Goal: Complete application form

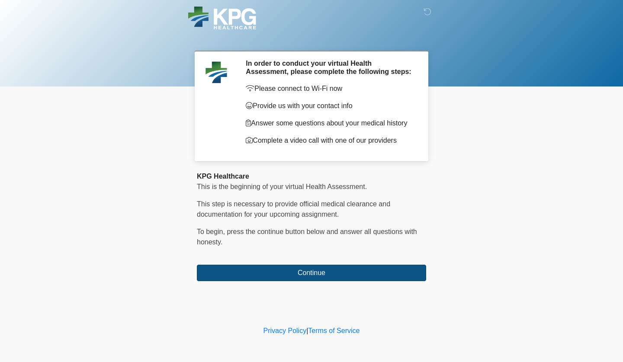
click at [289, 271] on button "Continue" at bounding box center [311, 273] width 229 height 16
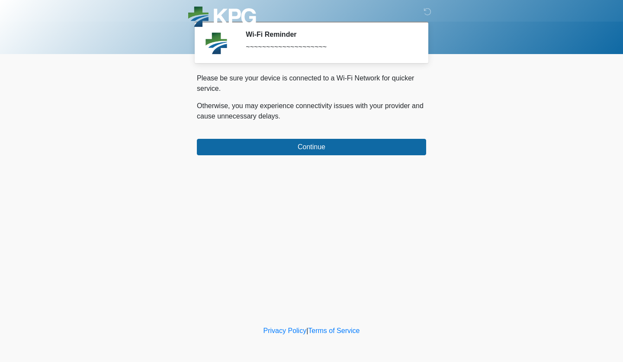
click at [329, 156] on div "‎ ‎ ‎ Wi-Fi Reminder ~~~~~~~~~~~~~~~~~~~~ Please connect to Wi-Fi now Provide u…" at bounding box center [311, 162] width 259 height 307
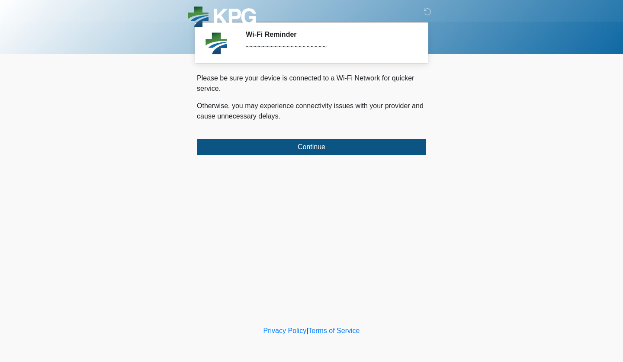
click at [319, 145] on button "Continue" at bounding box center [311, 147] width 229 height 16
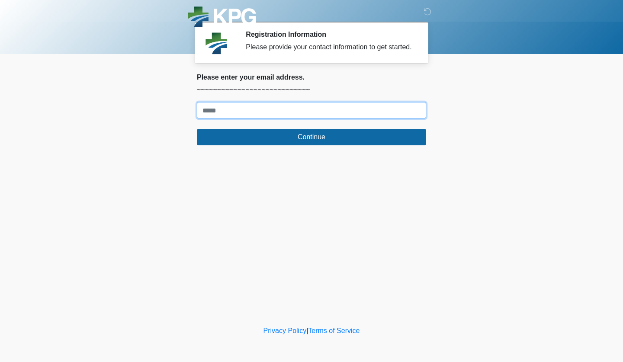
click at [308, 118] on input "Where should we email your response?" at bounding box center [311, 110] width 229 height 16
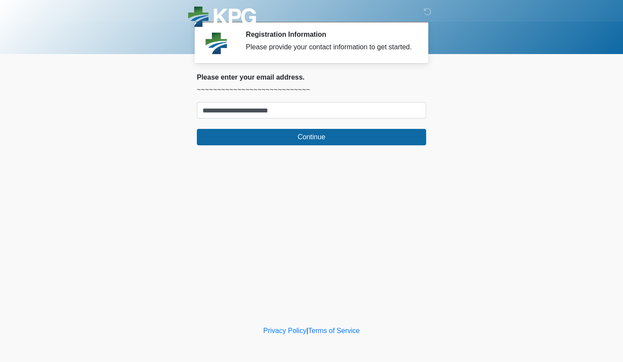
click at [260, 118] on input "**********" at bounding box center [311, 110] width 229 height 16
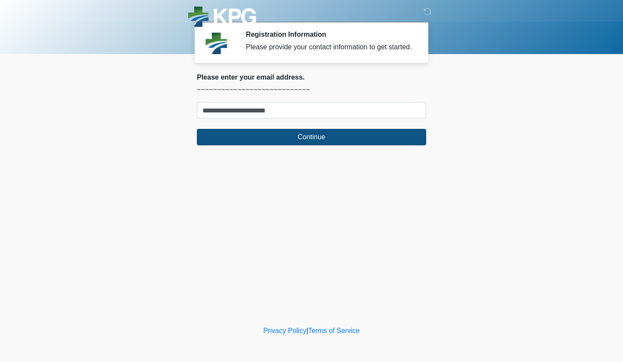
type input "**********"
click at [291, 143] on button "Continue" at bounding box center [311, 137] width 229 height 16
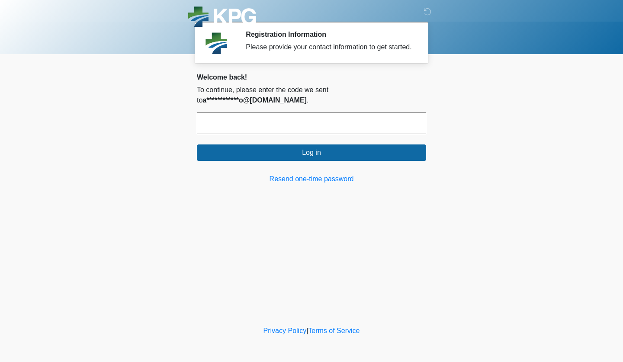
click at [279, 132] on input "text" at bounding box center [311, 123] width 229 height 22
paste input "******"
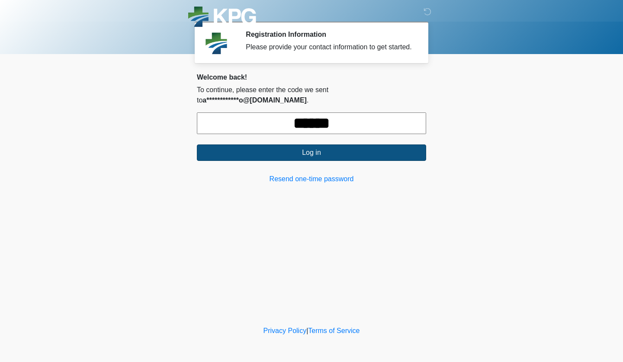
type input "******"
click at [301, 161] on button "Log in" at bounding box center [311, 152] width 229 height 16
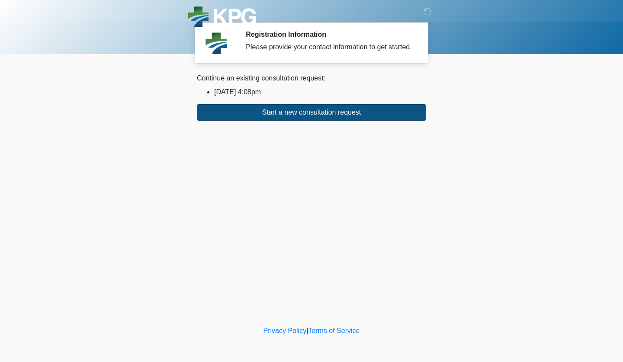
click at [298, 119] on button "Start a new consultation request" at bounding box center [311, 112] width 229 height 16
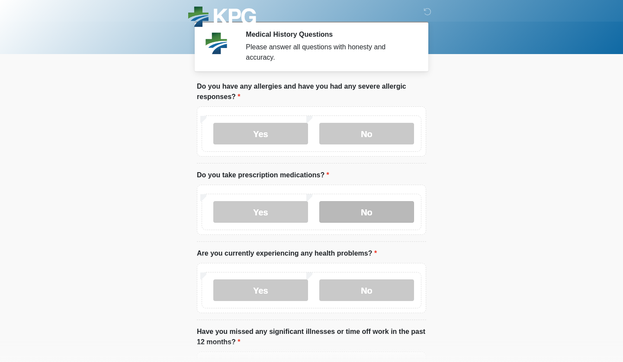
click at [331, 220] on label "No" at bounding box center [366, 212] width 95 height 22
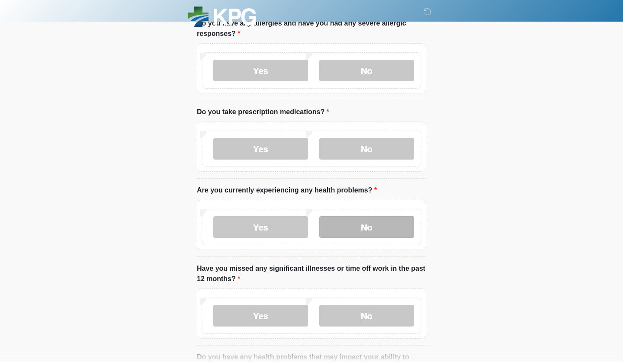
scroll to position [63, 0]
click at [330, 221] on label "No" at bounding box center [366, 227] width 95 height 22
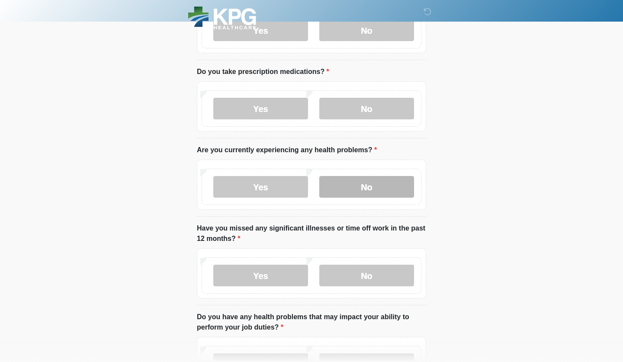
scroll to position [109, 0]
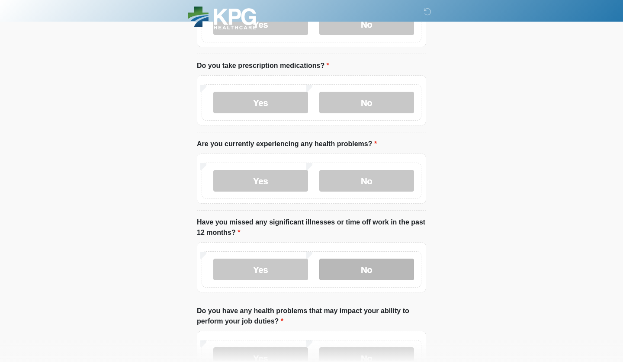
click at [349, 268] on label "No" at bounding box center [366, 270] width 95 height 22
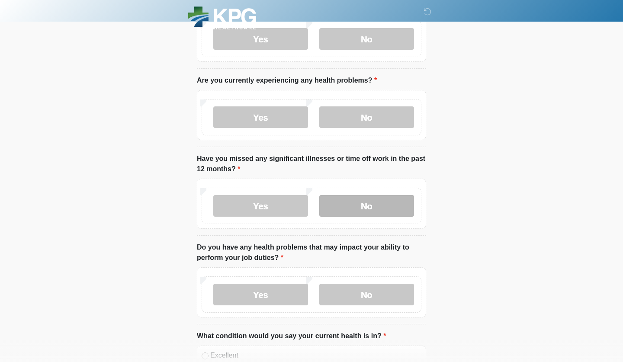
scroll to position [174, 0]
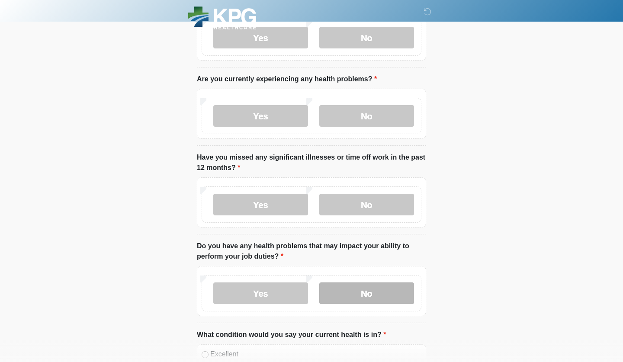
click at [348, 297] on label "No" at bounding box center [366, 293] width 95 height 22
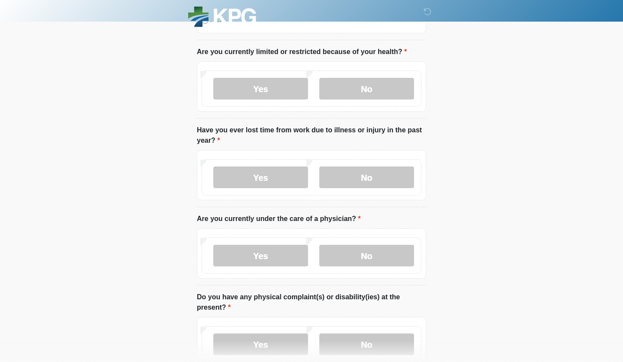
scroll to position [531, 0]
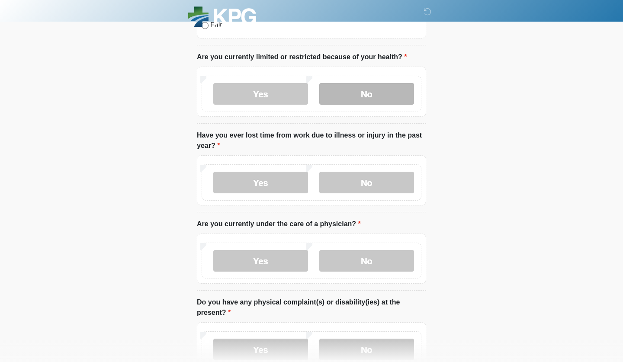
click at [358, 90] on label "No" at bounding box center [366, 94] width 95 height 22
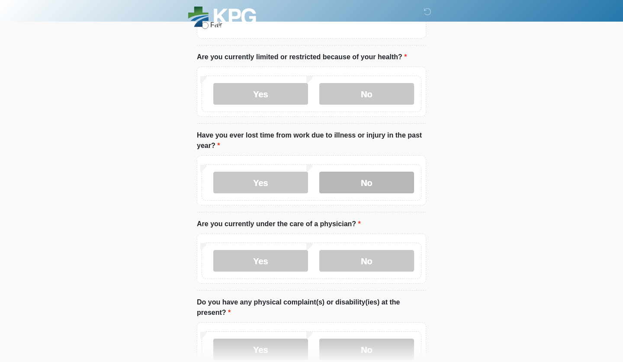
click at [356, 189] on label "No" at bounding box center [366, 183] width 95 height 22
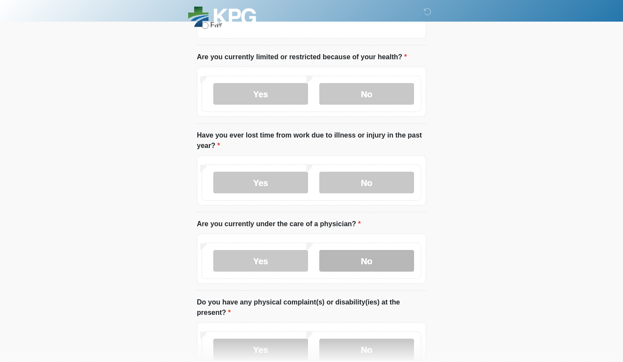
click at [355, 258] on label "No" at bounding box center [366, 261] width 95 height 22
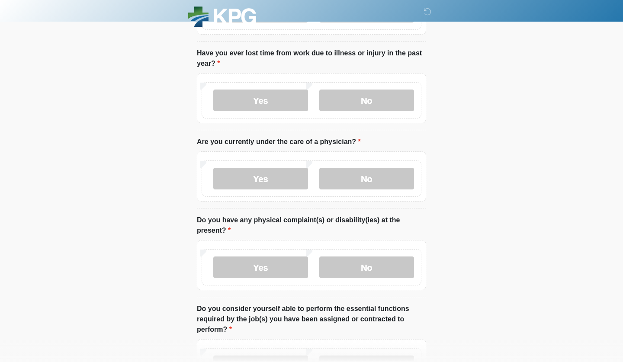
scroll to position [615, 0]
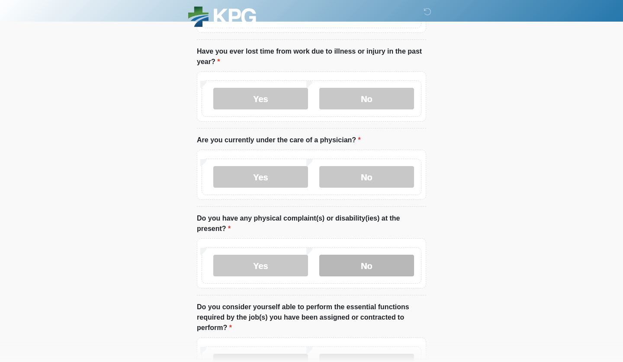
click at [351, 272] on label "No" at bounding box center [366, 266] width 95 height 22
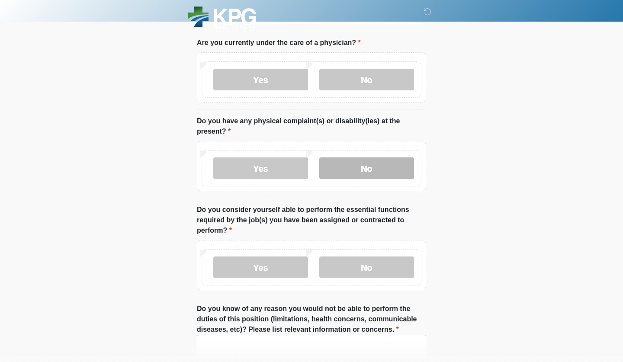
scroll to position [712, 0]
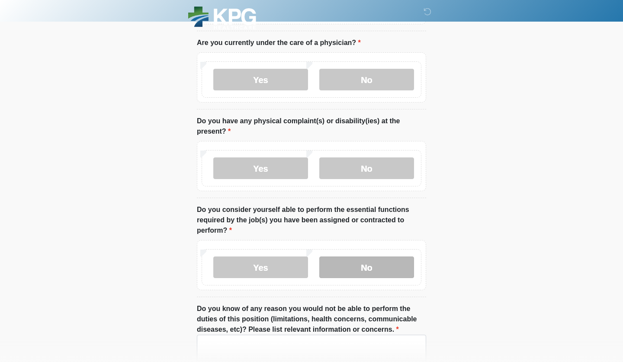
click at [347, 266] on label "No" at bounding box center [366, 267] width 95 height 22
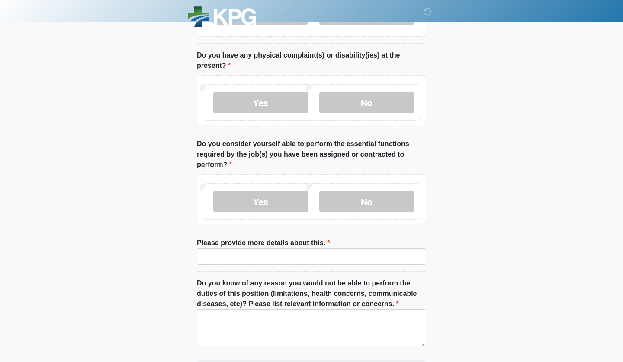
scroll to position [778, 0]
click at [236, 194] on label "Yes" at bounding box center [260, 202] width 95 height 22
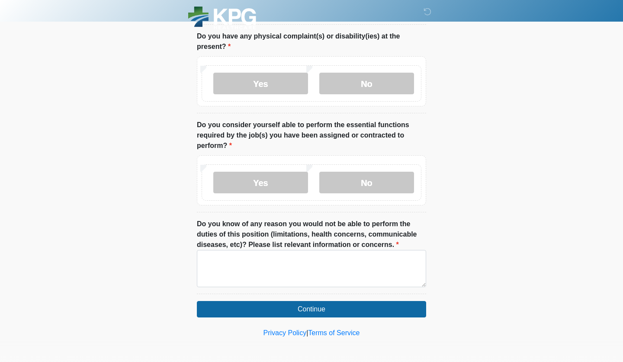
scroll to position [796, 0]
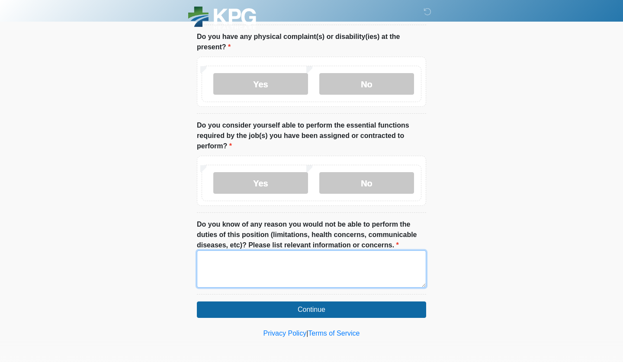
click at [284, 269] on textarea "Do you know of any reason you would not be able to perform the duties of this p…" at bounding box center [311, 268] width 229 height 37
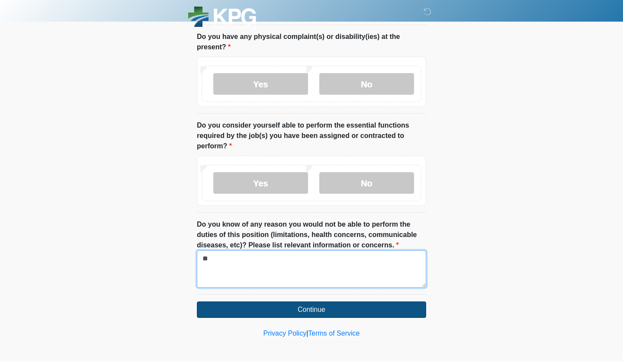
type textarea "**"
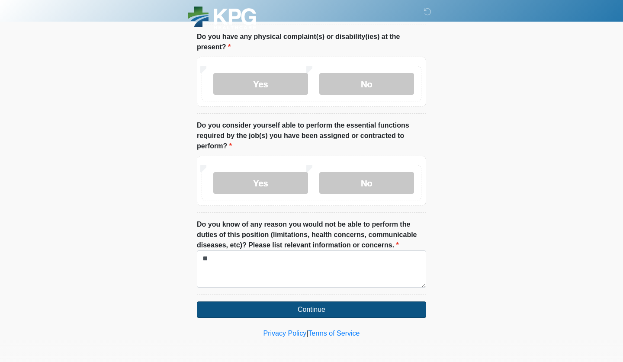
click at [304, 309] on button "Continue" at bounding box center [311, 309] width 229 height 16
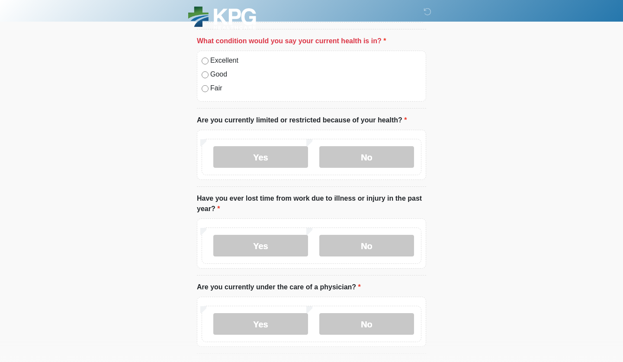
scroll to position [414, 0]
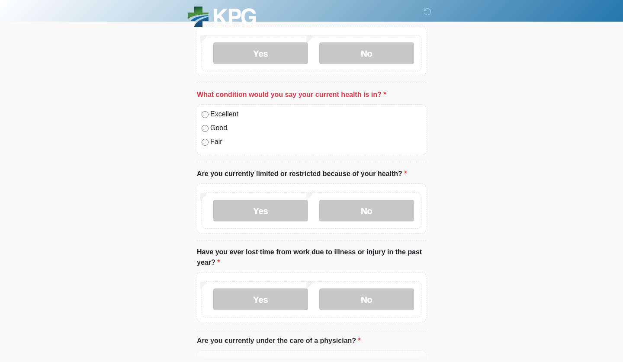
click at [218, 112] on label "Excellent" at bounding box center [315, 114] width 211 height 10
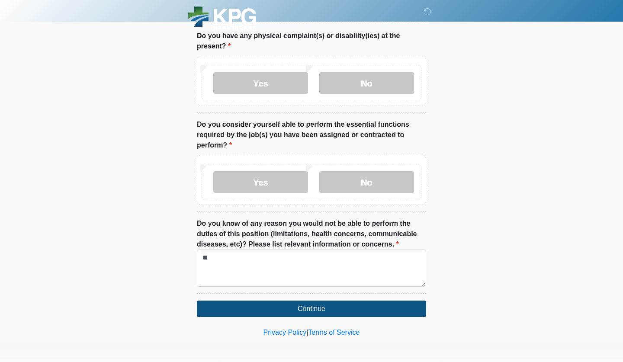
scroll to position [796, 0]
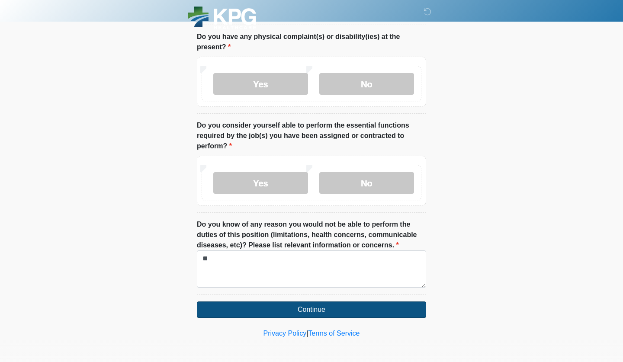
click at [238, 308] on button "Continue" at bounding box center [311, 309] width 229 height 16
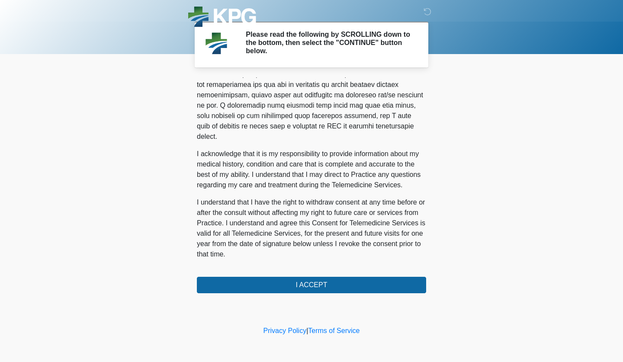
scroll to position [520, 0]
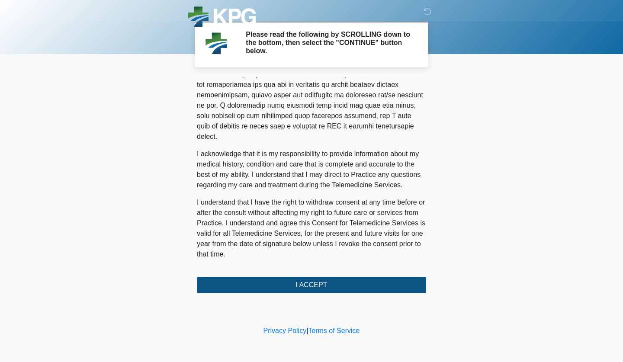
click at [288, 283] on button "I ACCEPT" at bounding box center [311, 285] width 229 height 16
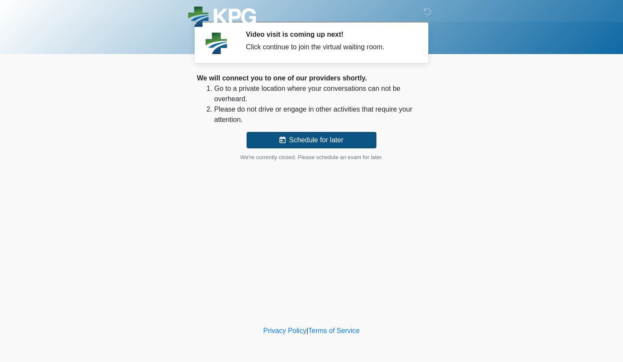
click at [295, 141] on button "Schedule for later" at bounding box center [311, 140] width 130 height 16
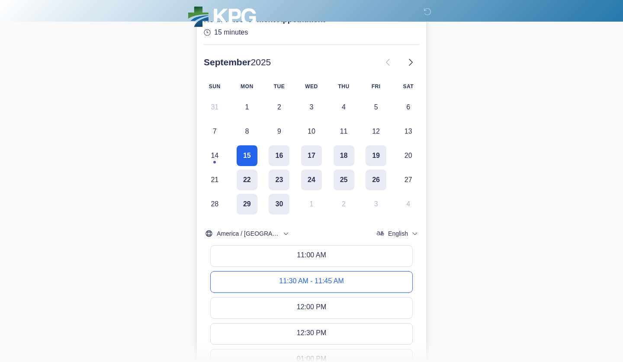
scroll to position [124, 0]
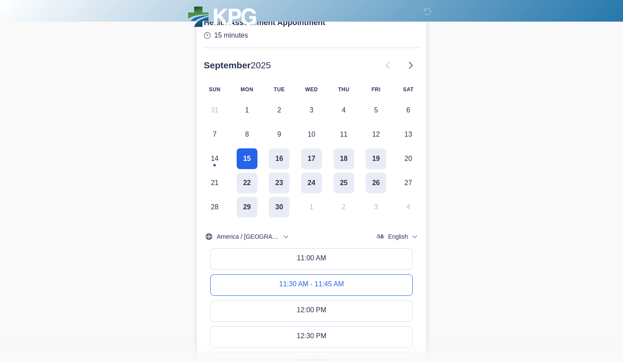
click at [315, 280] on div "11:30 AM - 11:45 AM" at bounding box center [311, 285] width 64 height 10
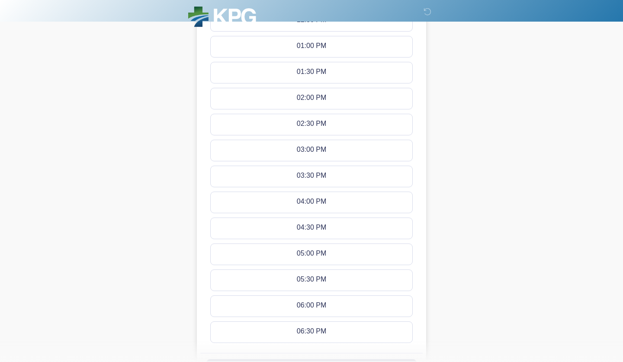
scroll to position [439, 0]
